Goal: Information Seeking & Learning: Learn about a topic

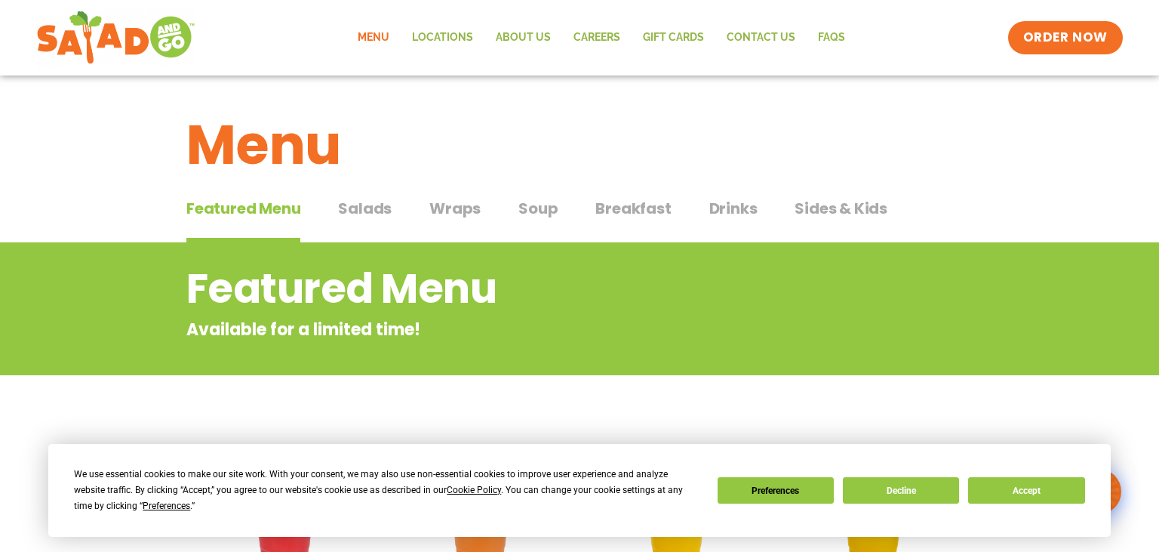
click at [377, 211] on span "Salads" at bounding box center [365, 208] width 54 height 23
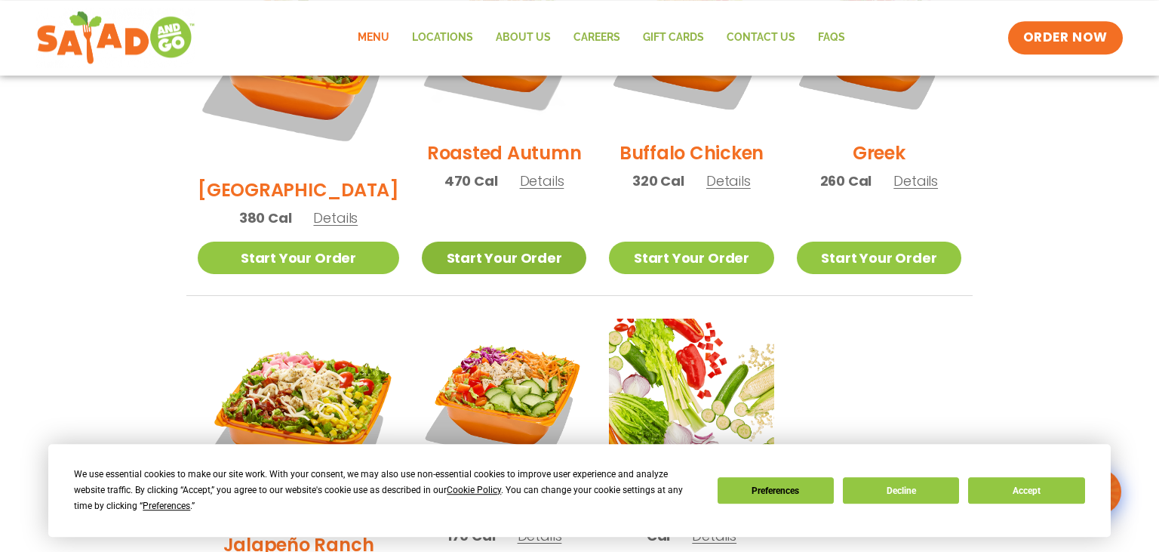
scroll to position [948, 0]
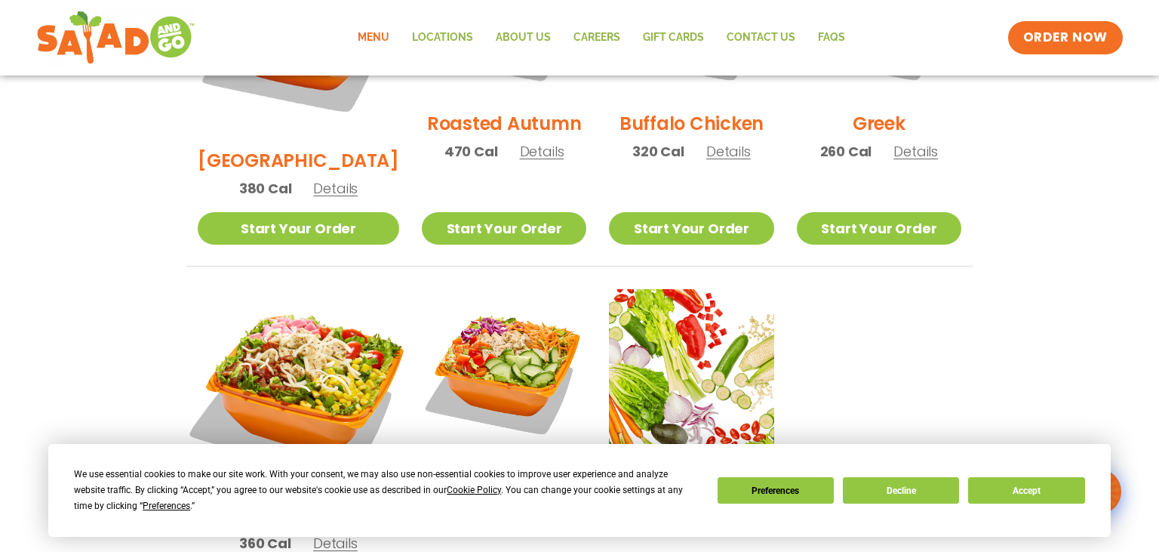
click at [323, 283] on img at bounding box center [298, 390] width 236 height 236
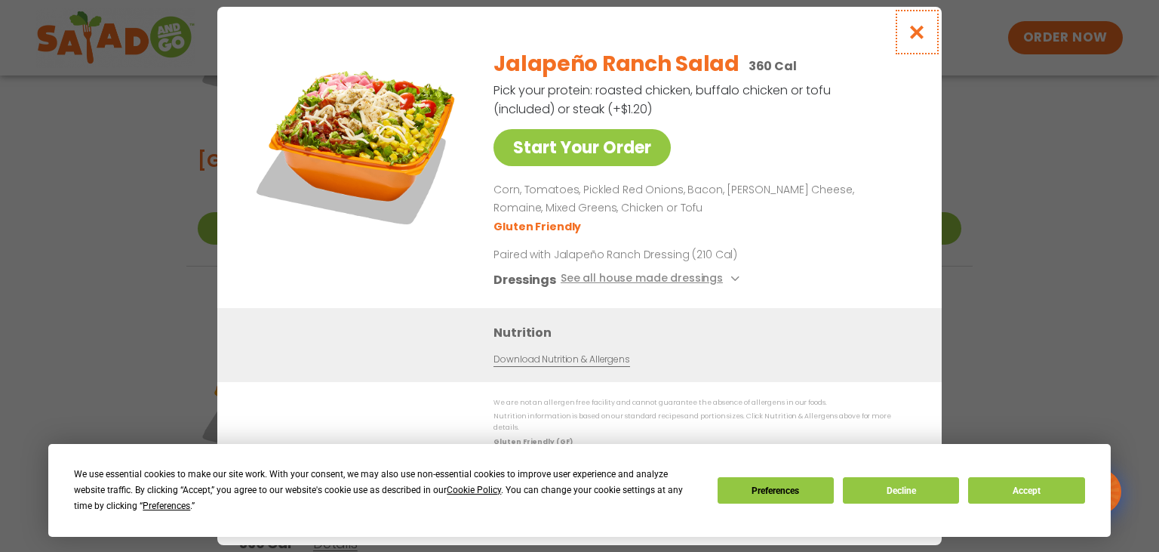
click at [913, 40] on icon "Close modal" at bounding box center [917, 32] width 19 height 16
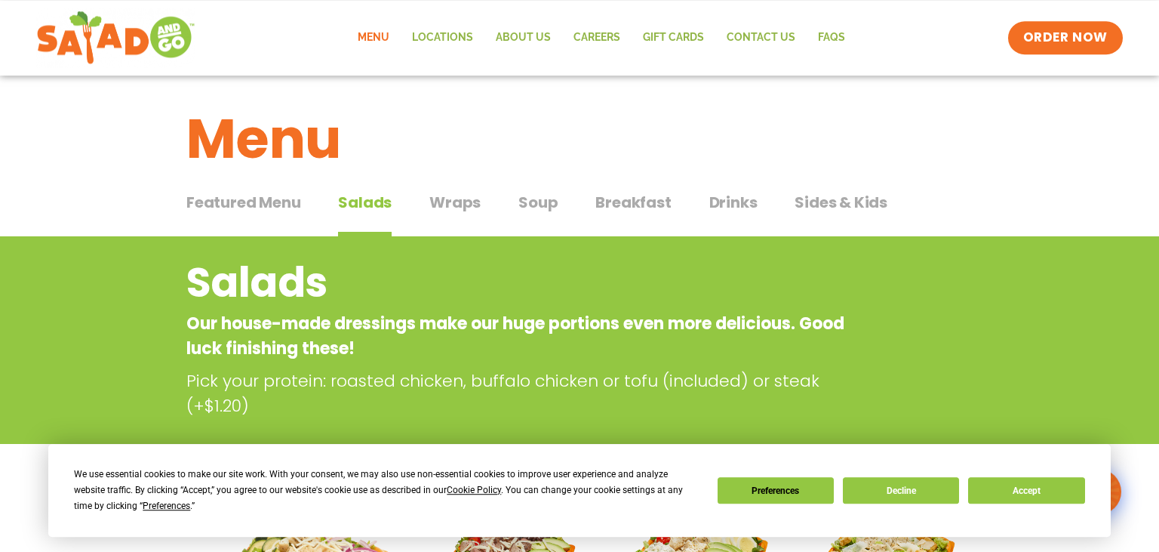
scroll to position [0, 0]
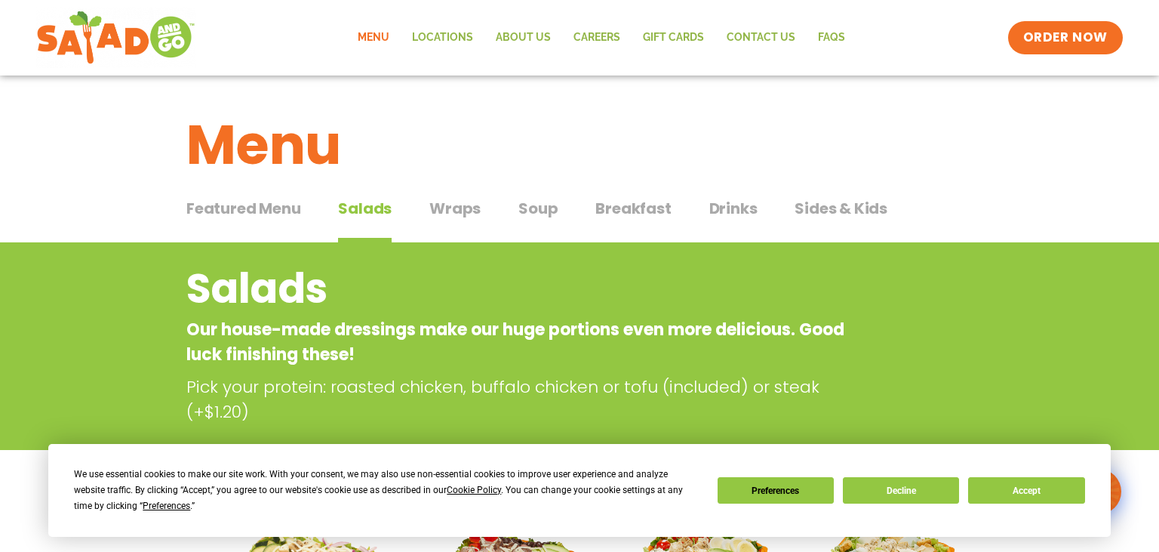
click at [460, 213] on span "Wraps" at bounding box center [454, 208] width 51 height 23
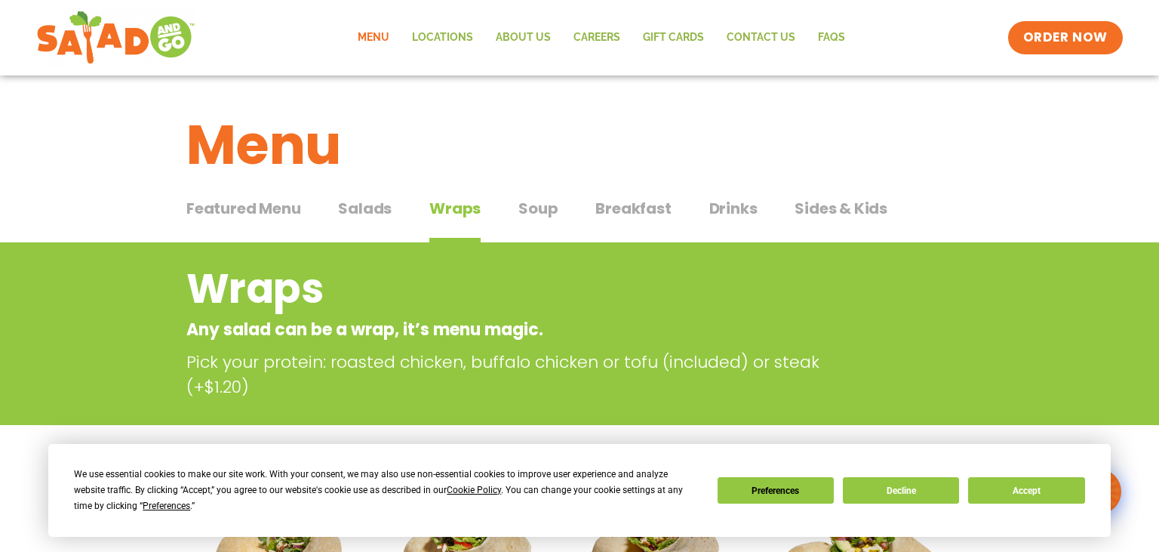
click at [539, 209] on span "Soup" at bounding box center [537, 208] width 39 height 23
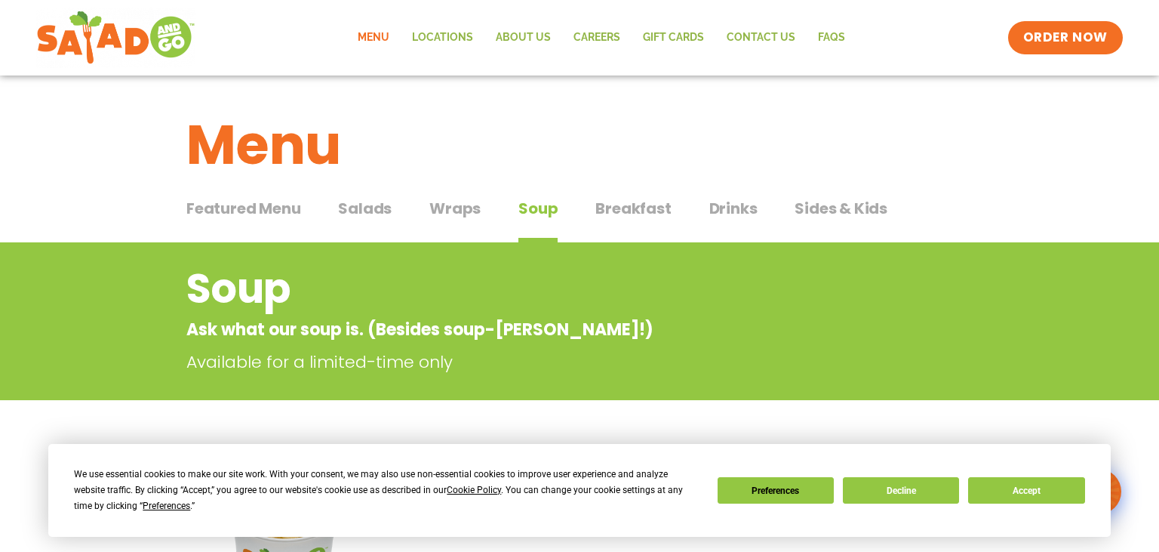
click at [637, 210] on span "Breakfast" at bounding box center [632, 208] width 75 height 23
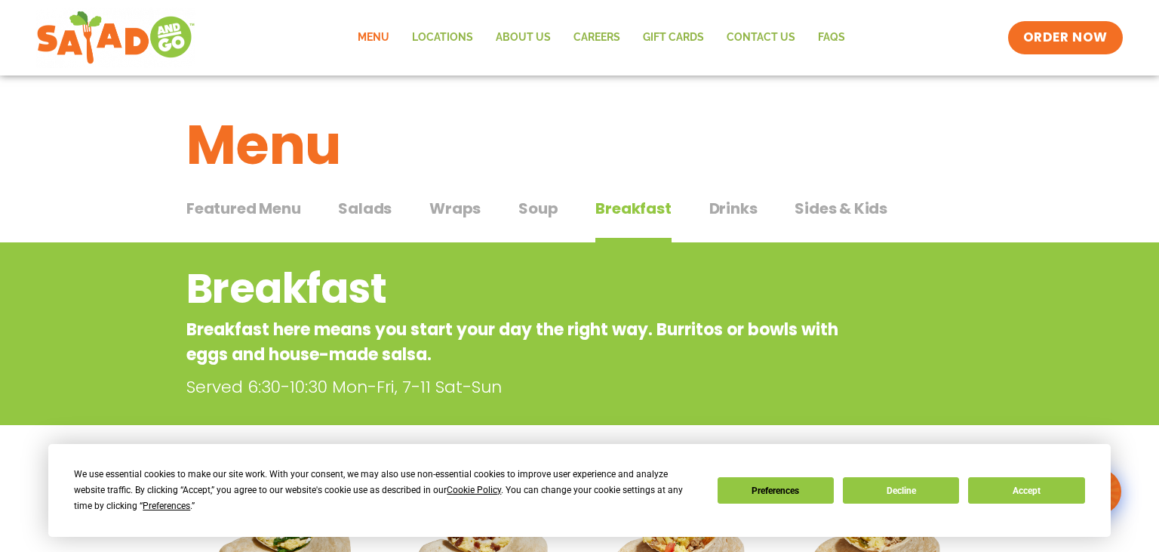
click at [716, 216] on span "Drinks" at bounding box center [733, 208] width 48 height 23
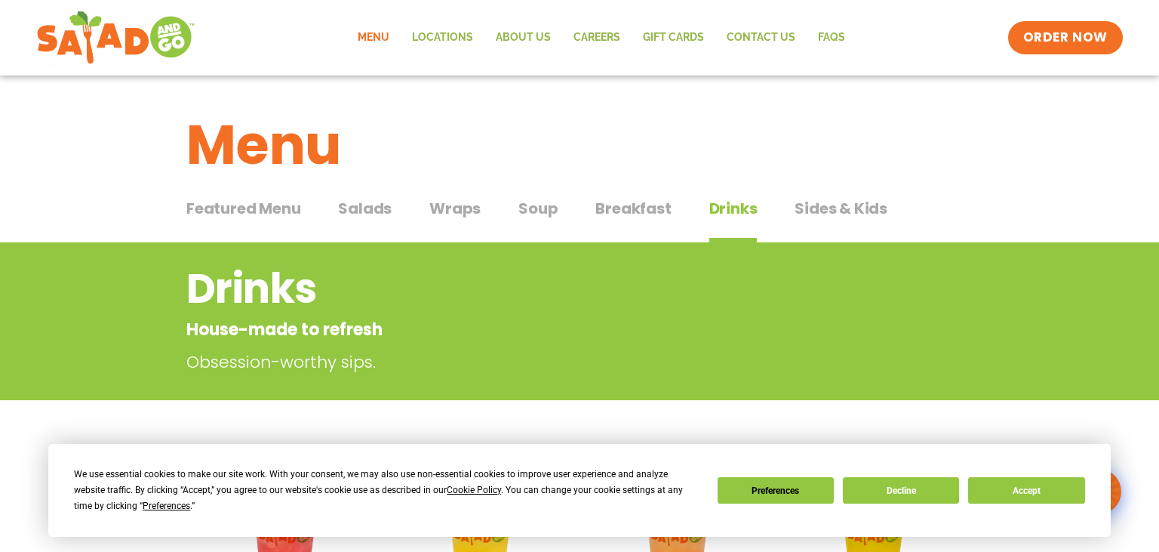
click at [854, 224] on button "Sides & Kids Sides & Kids" at bounding box center [841, 220] width 93 height 46
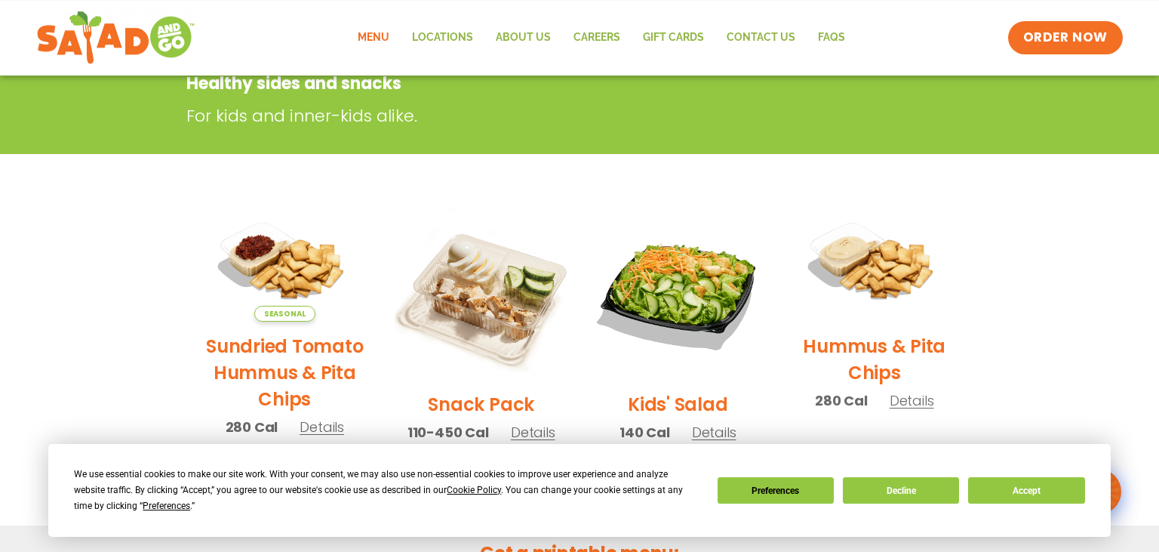
scroll to position [398, 0]
